Goal: Task Accomplishment & Management: Use online tool/utility

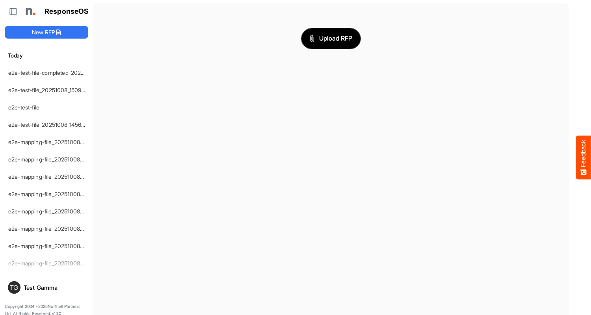
click at [331, 38] on span "Upload RFP" at bounding box center [330, 38] width 43 height 10
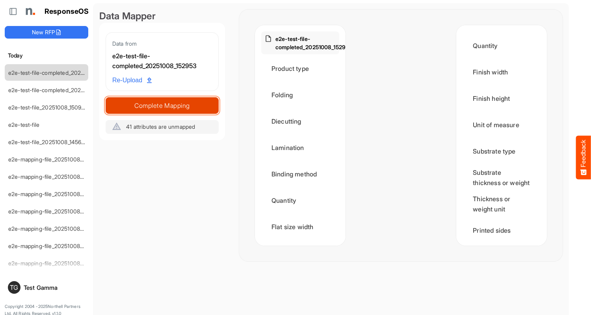
click at [162, 106] on span "Complete Mapping" at bounding box center [162, 105] width 112 height 11
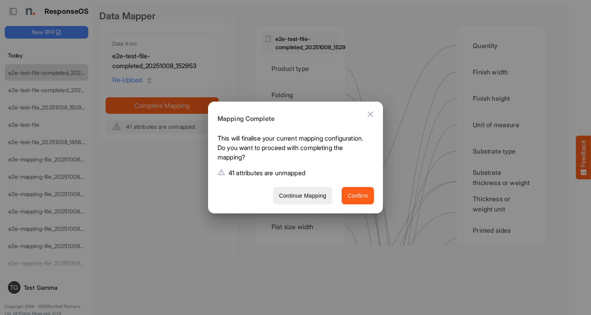
click at [358, 195] on span "Confirm" at bounding box center [357, 196] width 20 height 10
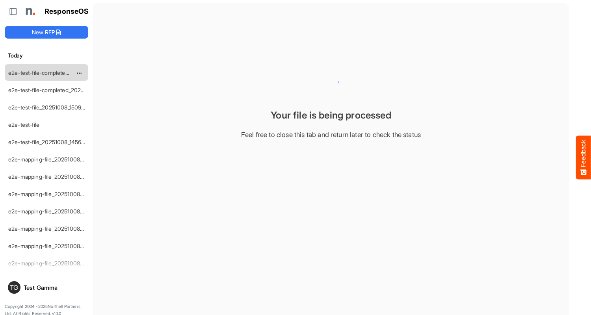
click at [46, 72] on link "e2e-test-file-completed_20251008_152953" at bounding box center [62, 72] width 108 height 7
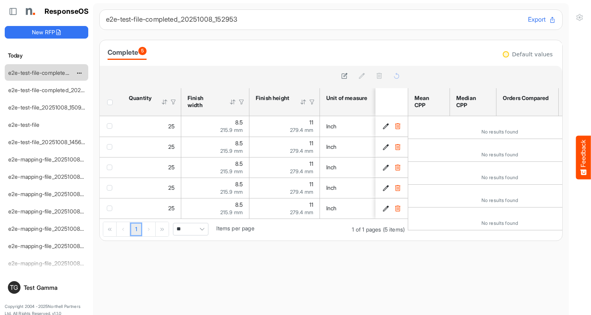
click at [46, 72] on link "e2e-test-file-completed_20251008_152953" at bounding box center [62, 72] width 108 height 7
